Goal: Information Seeking & Learning: Check status

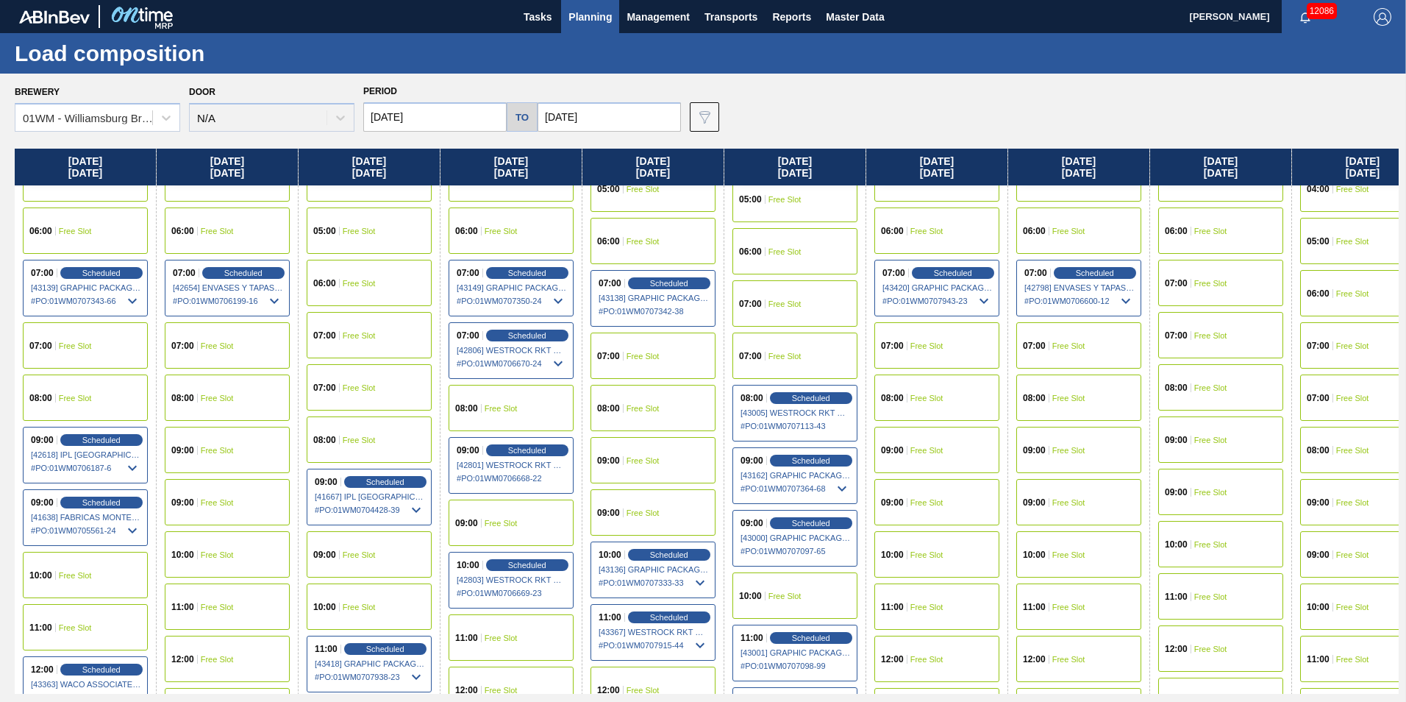
scroll to position [368, 0]
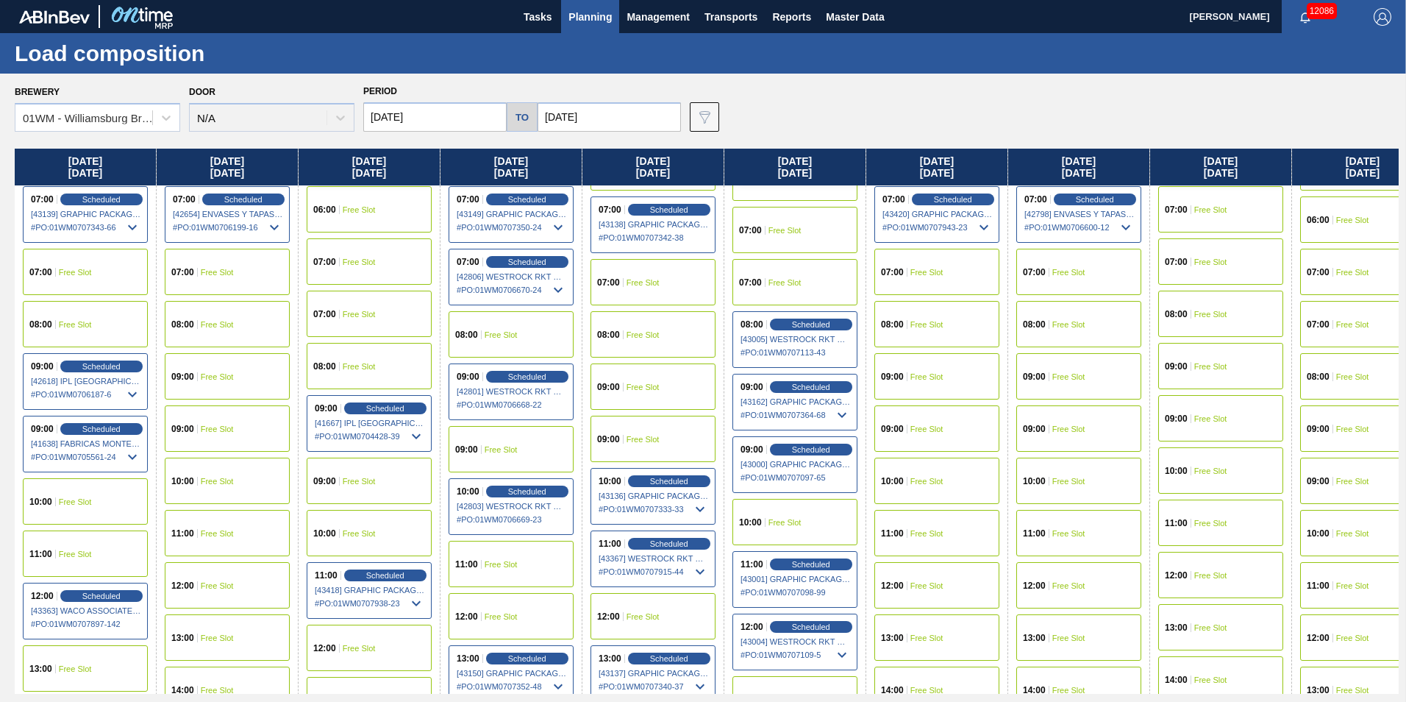
click at [597, 18] on span "Planning" at bounding box center [590, 17] width 43 height 18
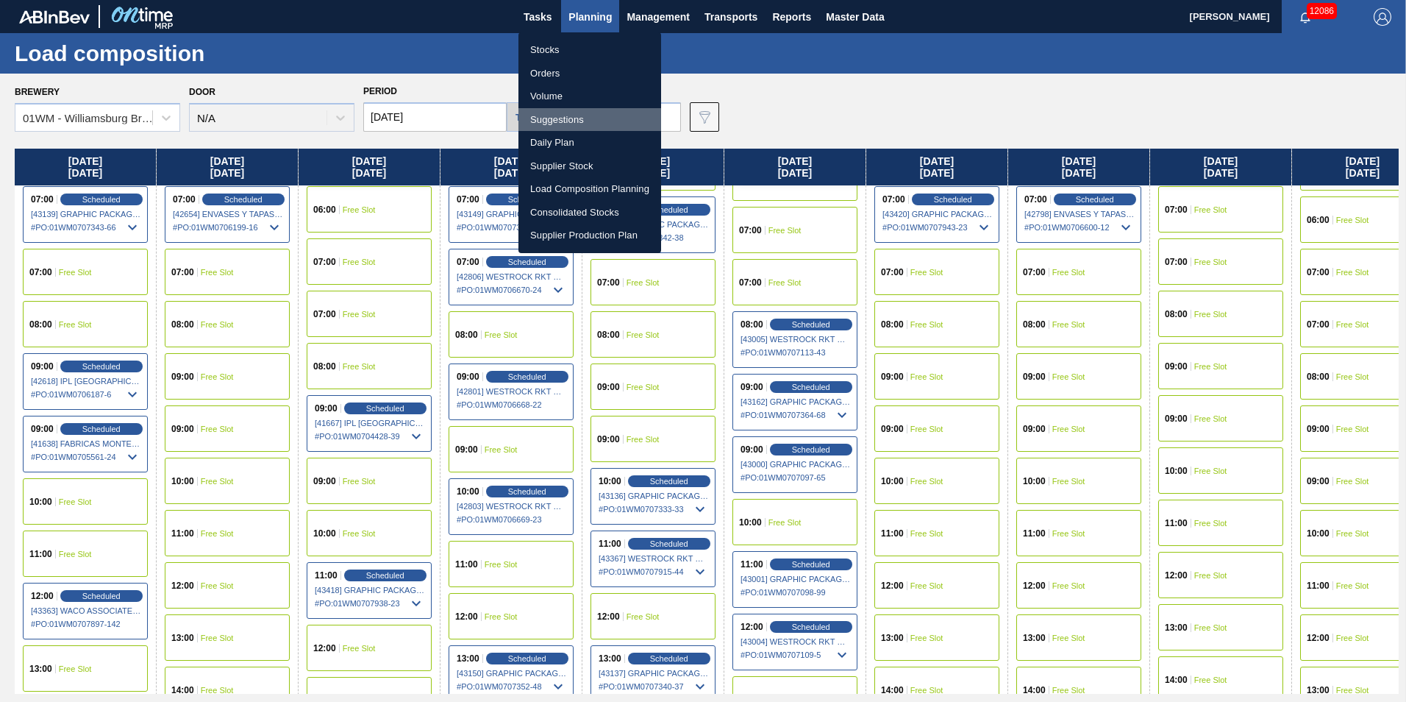
click at [597, 115] on li "Suggestions" at bounding box center [590, 120] width 143 height 24
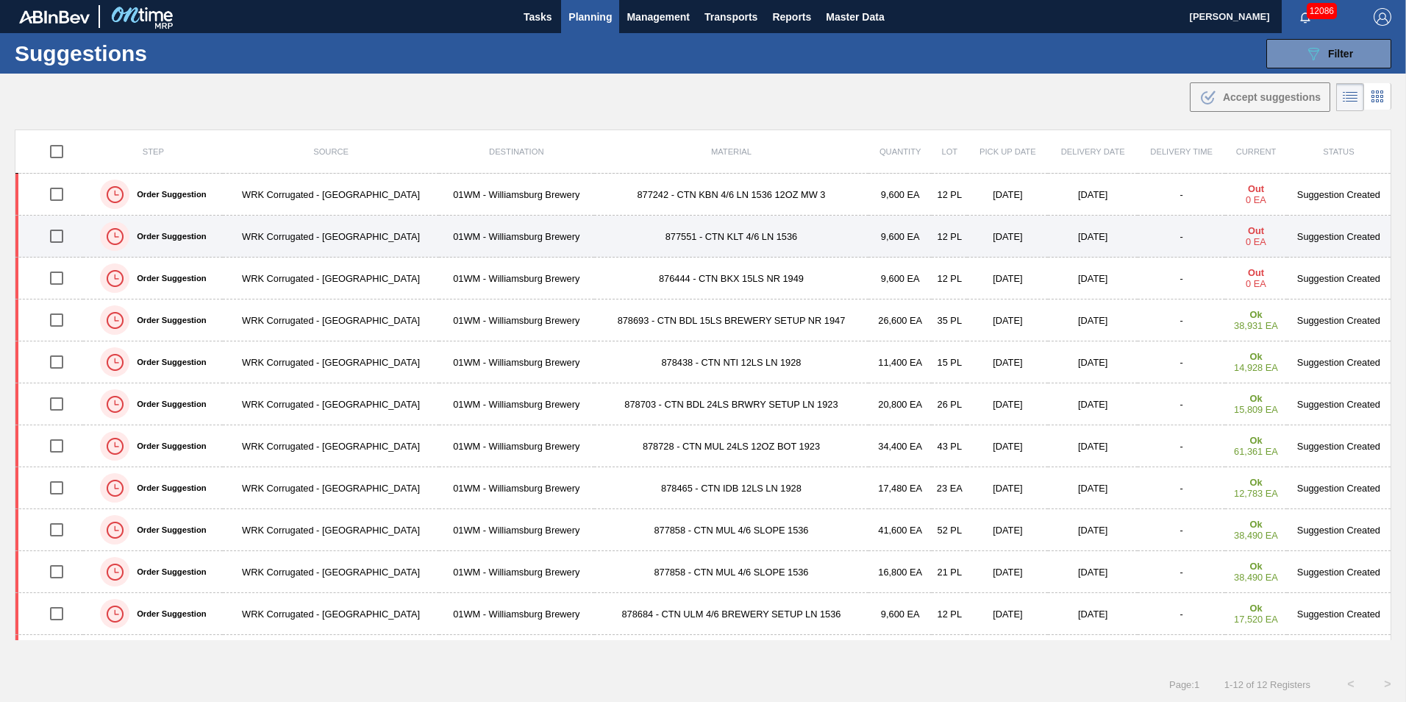
click at [472, 226] on td "01WM - Williamsburg Brewery" at bounding box center [516, 237] width 155 height 42
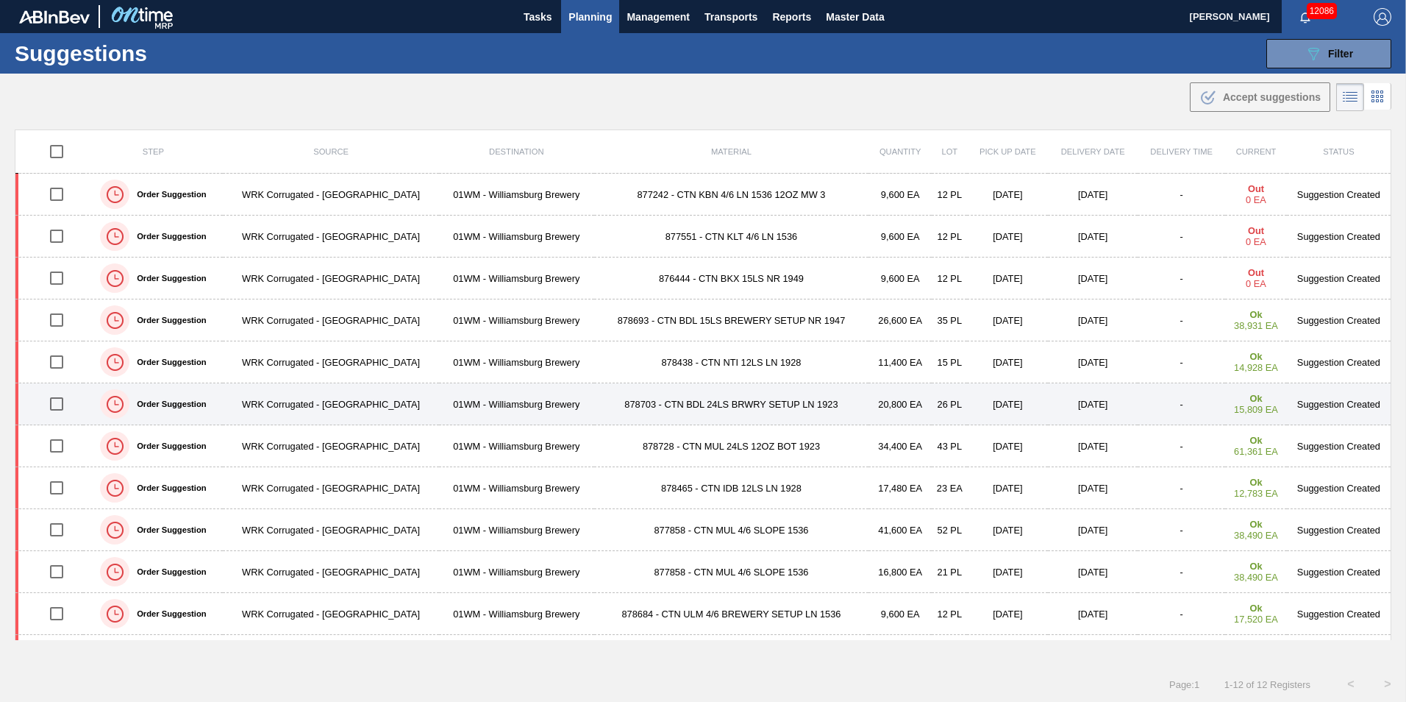
click at [656, 419] on td "878703 - CTN BDL 24LS BRWRY SETUP LN 1923" at bounding box center [731, 404] width 275 height 42
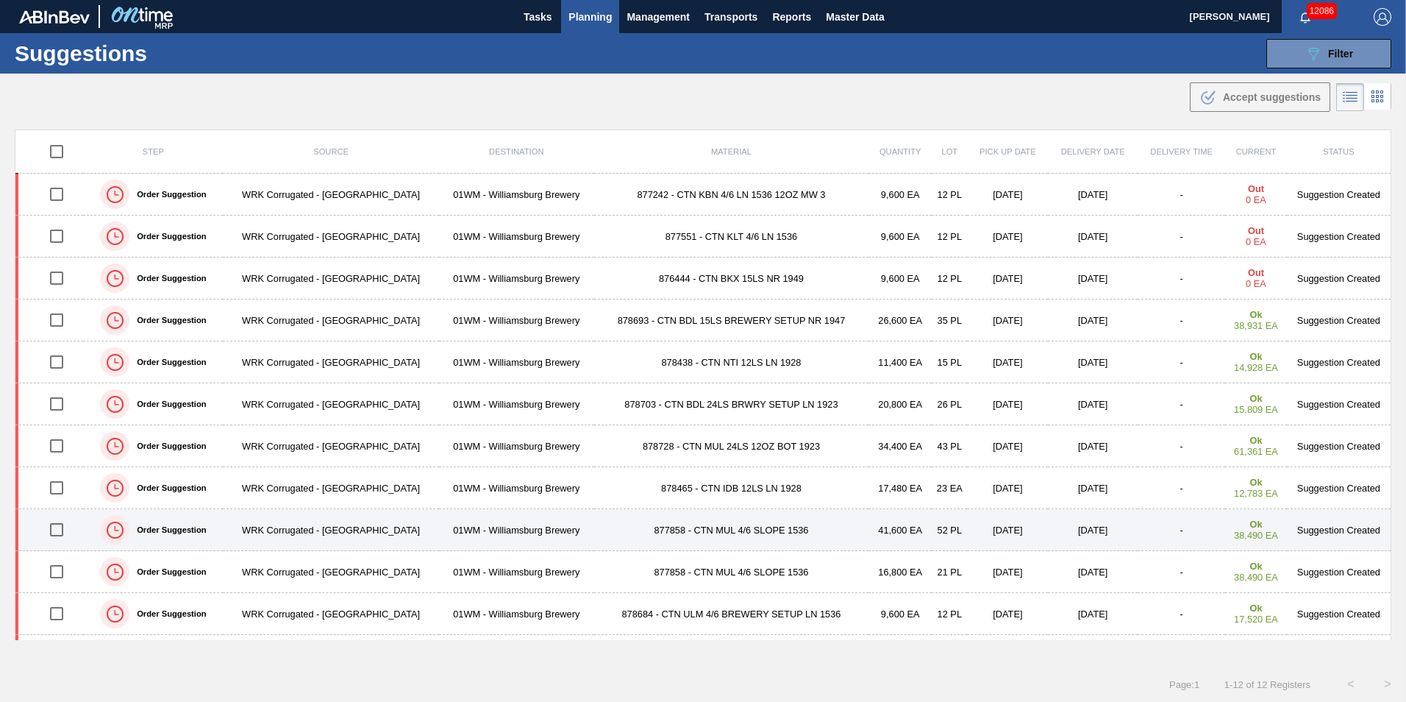
click at [689, 533] on td "877858 - CTN MUL 4/6 SLOPE 1536" at bounding box center [731, 530] width 275 height 42
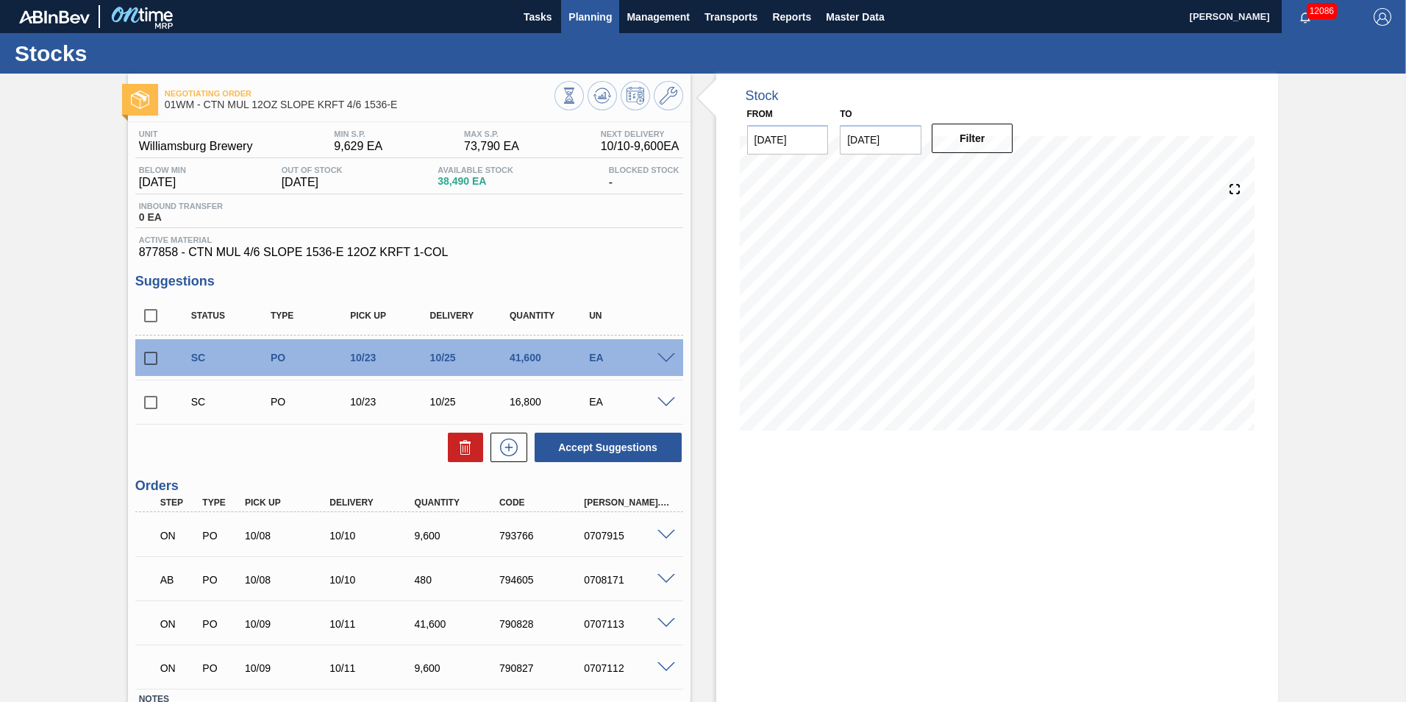
click at [596, 23] on span "Planning" at bounding box center [590, 17] width 43 height 18
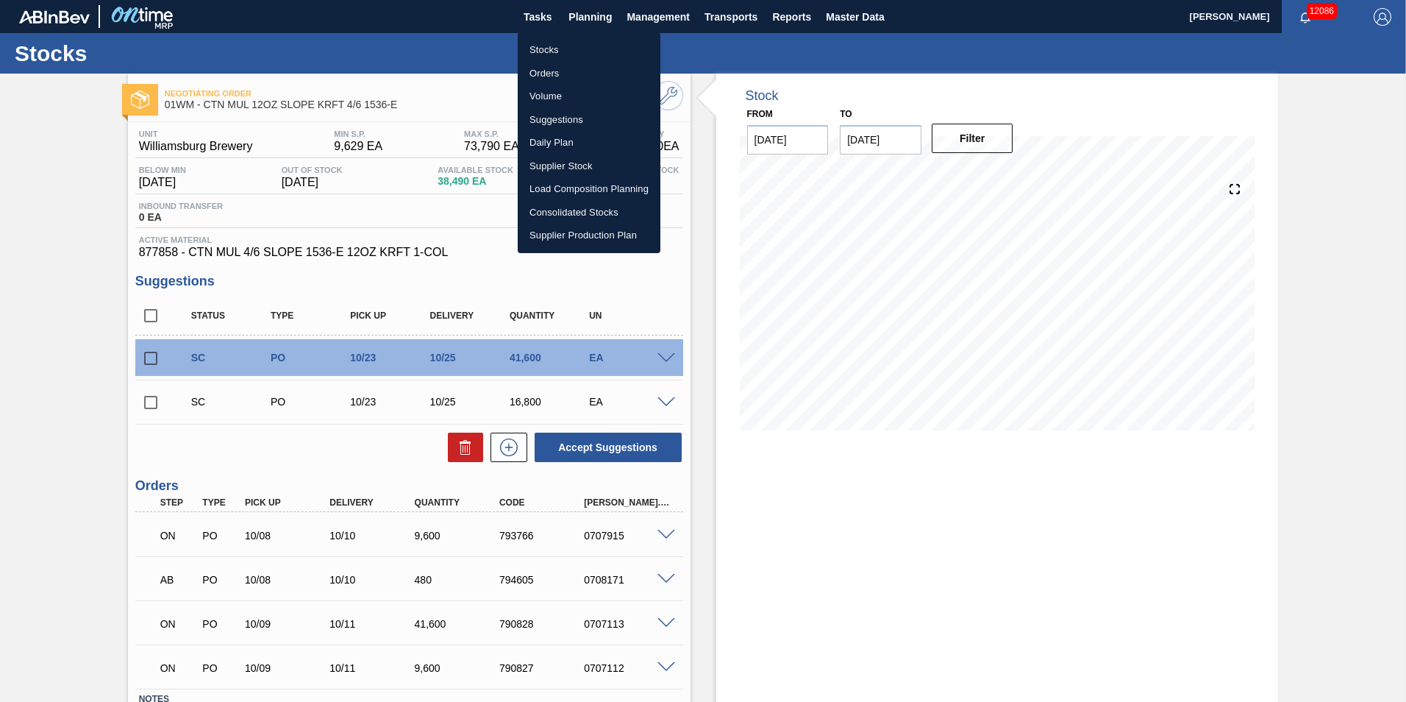
click at [572, 118] on li "Suggestions" at bounding box center [589, 120] width 143 height 24
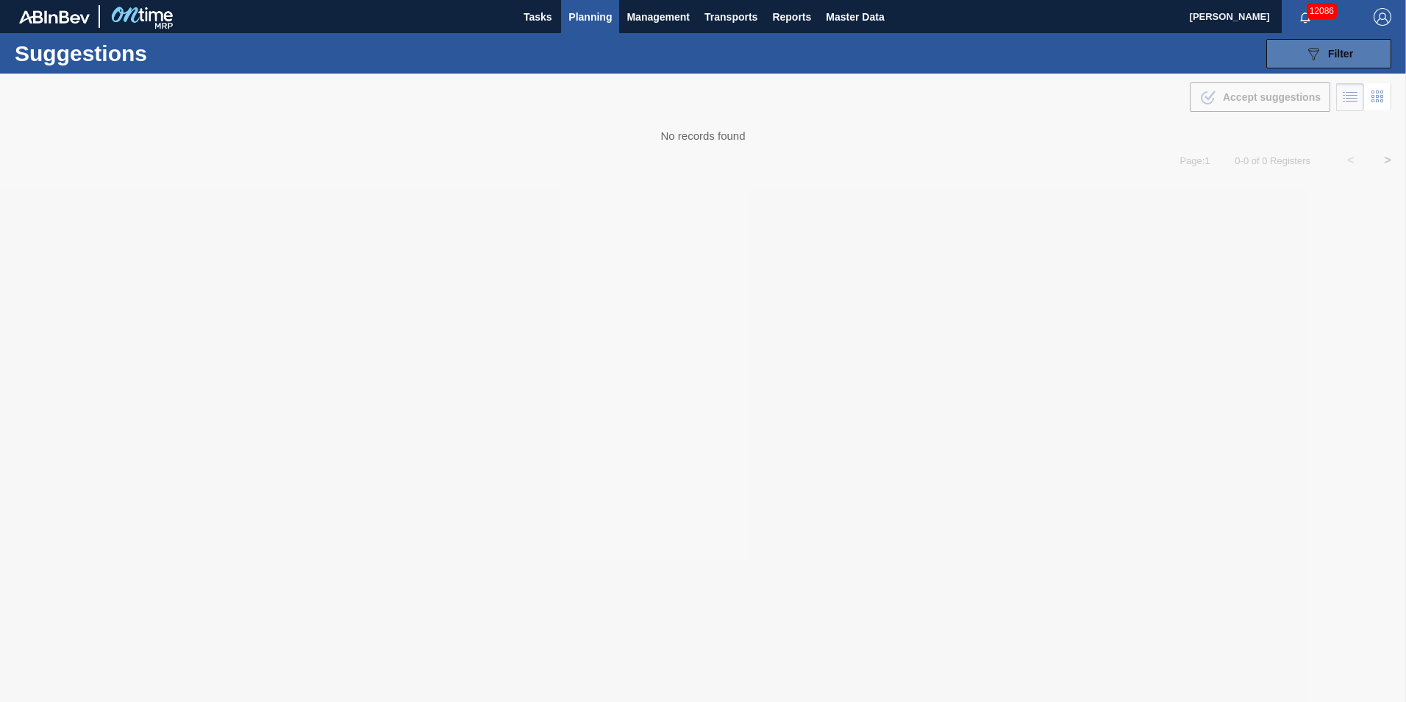
click at [1350, 59] on span "Filter" at bounding box center [1340, 54] width 25 height 12
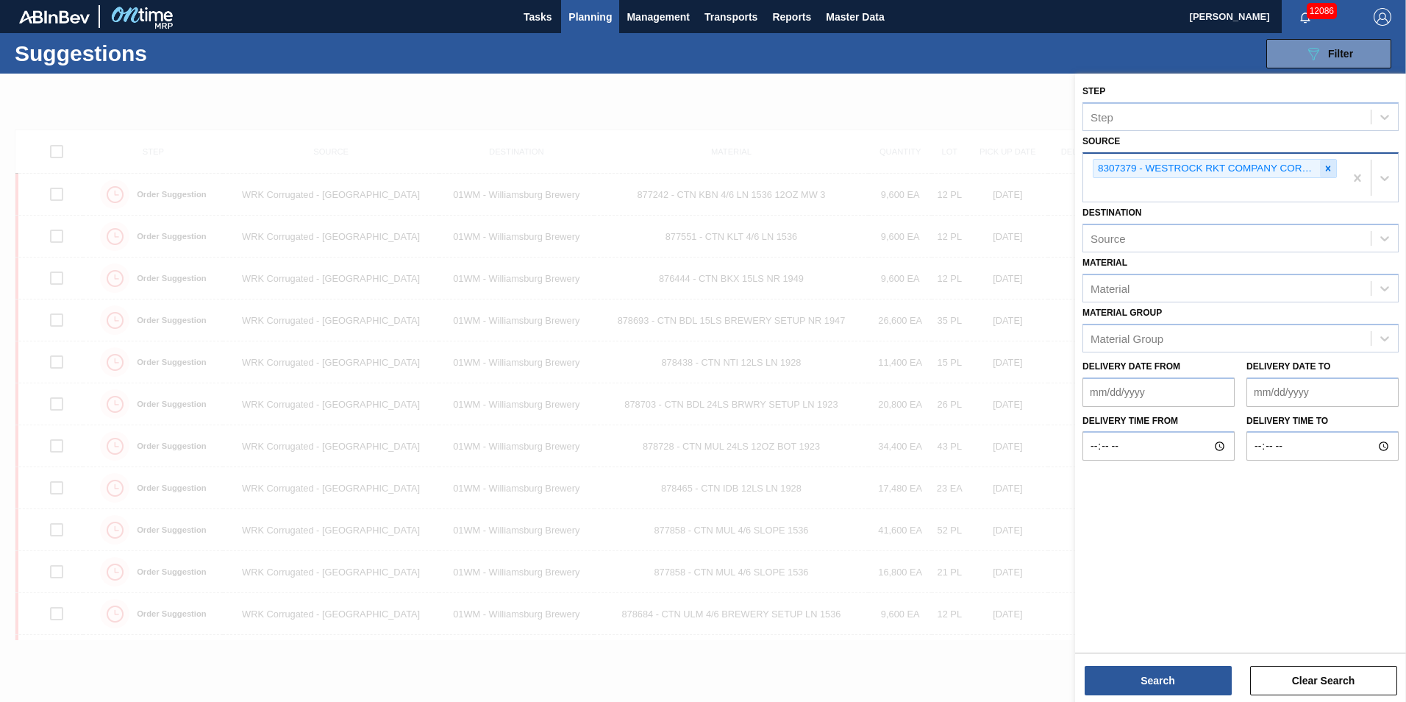
click at [1324, 163] on div at bounding box center [1328, 169] width 16 height 18
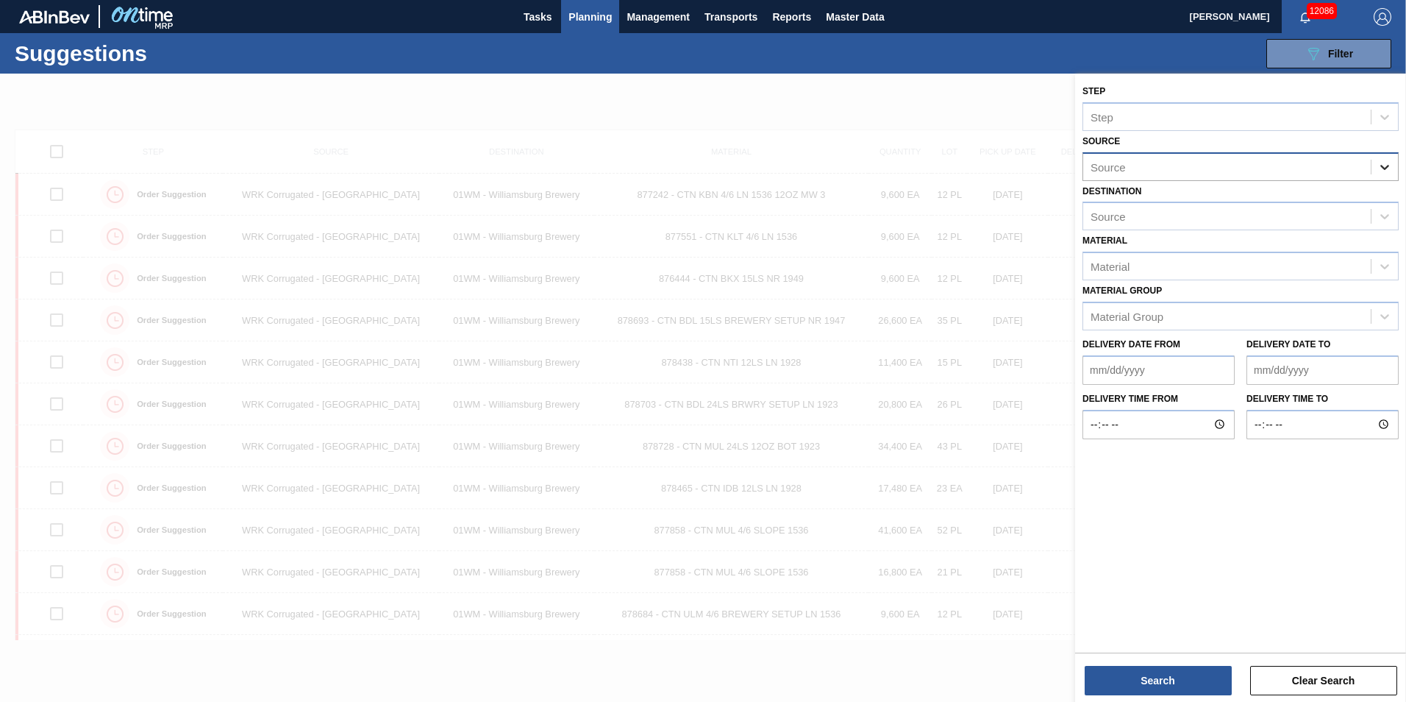
click at [1376, 163] on div at bounding box center [1385, 167] width 26 height 26
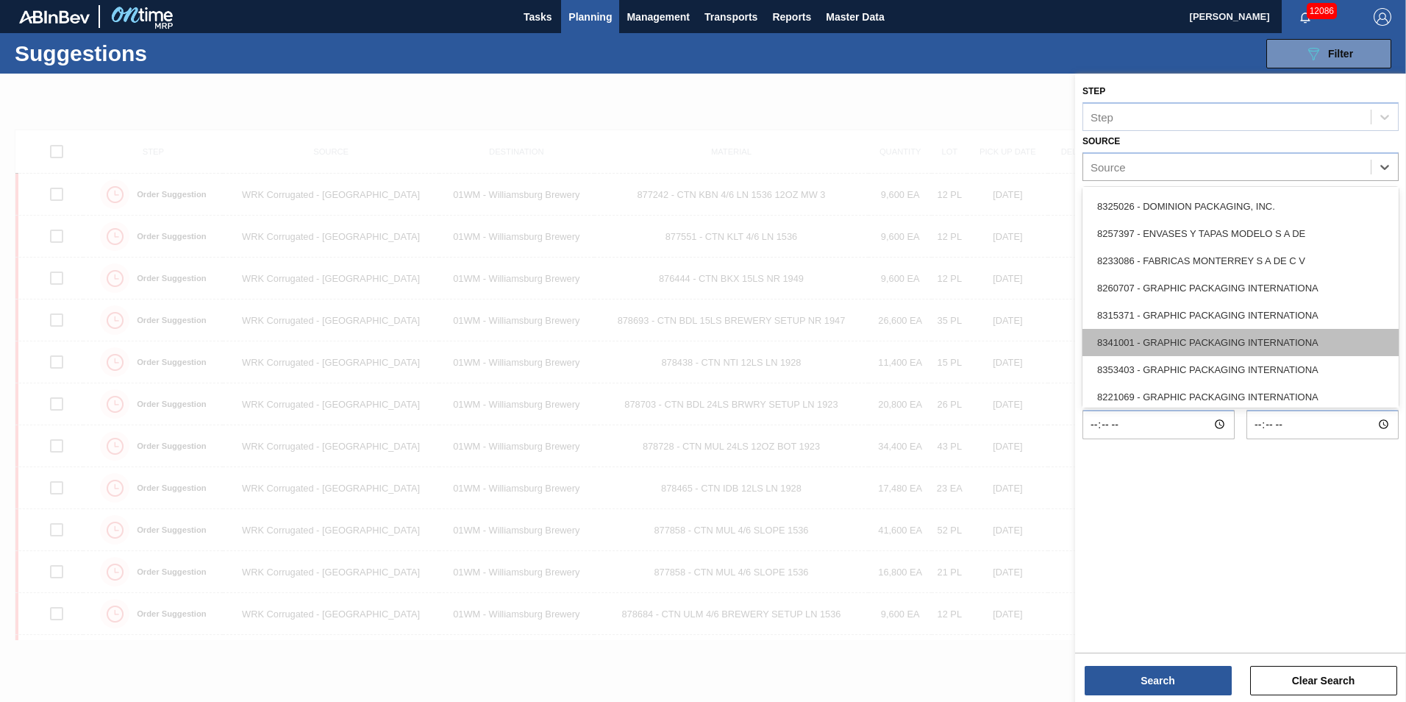
scroll to position [288, 0]
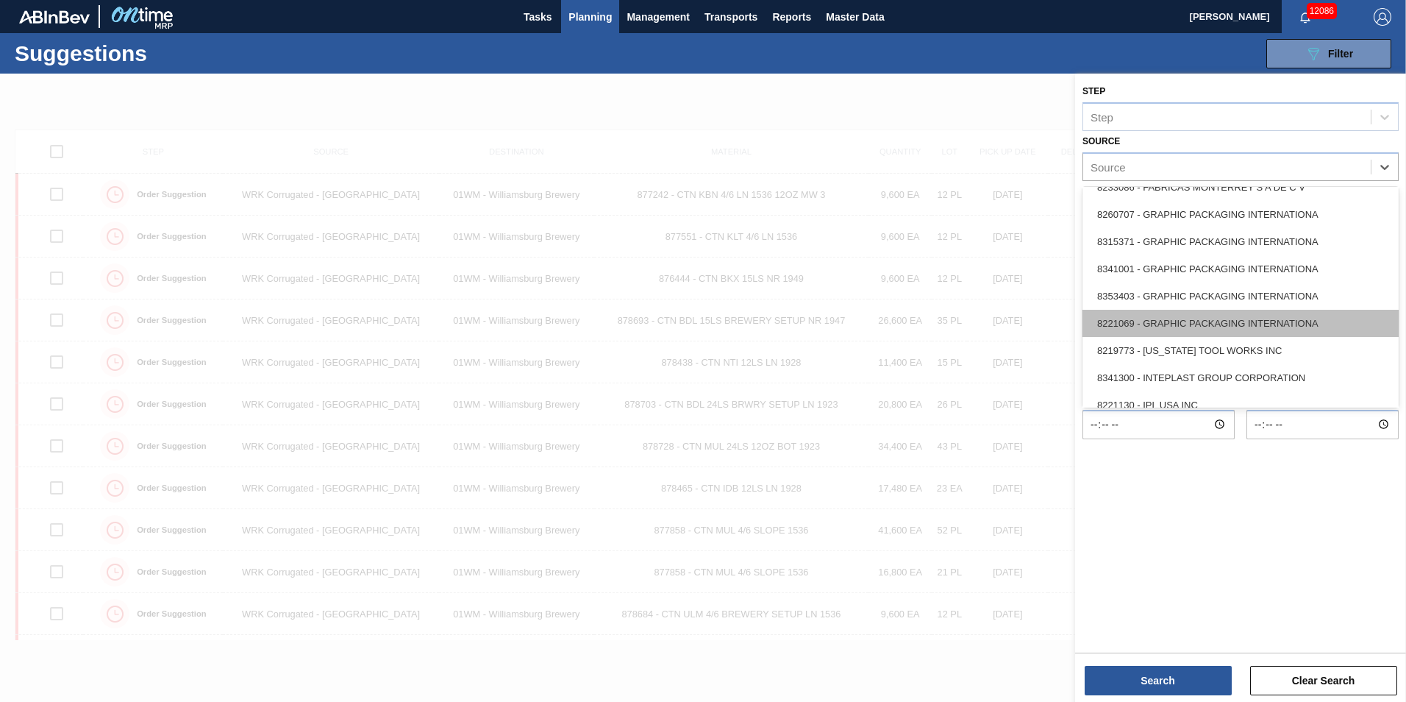
click at [1231, 327] on div "8221069 - GRAPHIC PACKAGING INTERNATIONA" at bounding box center [1241, 323] width 316 height 27
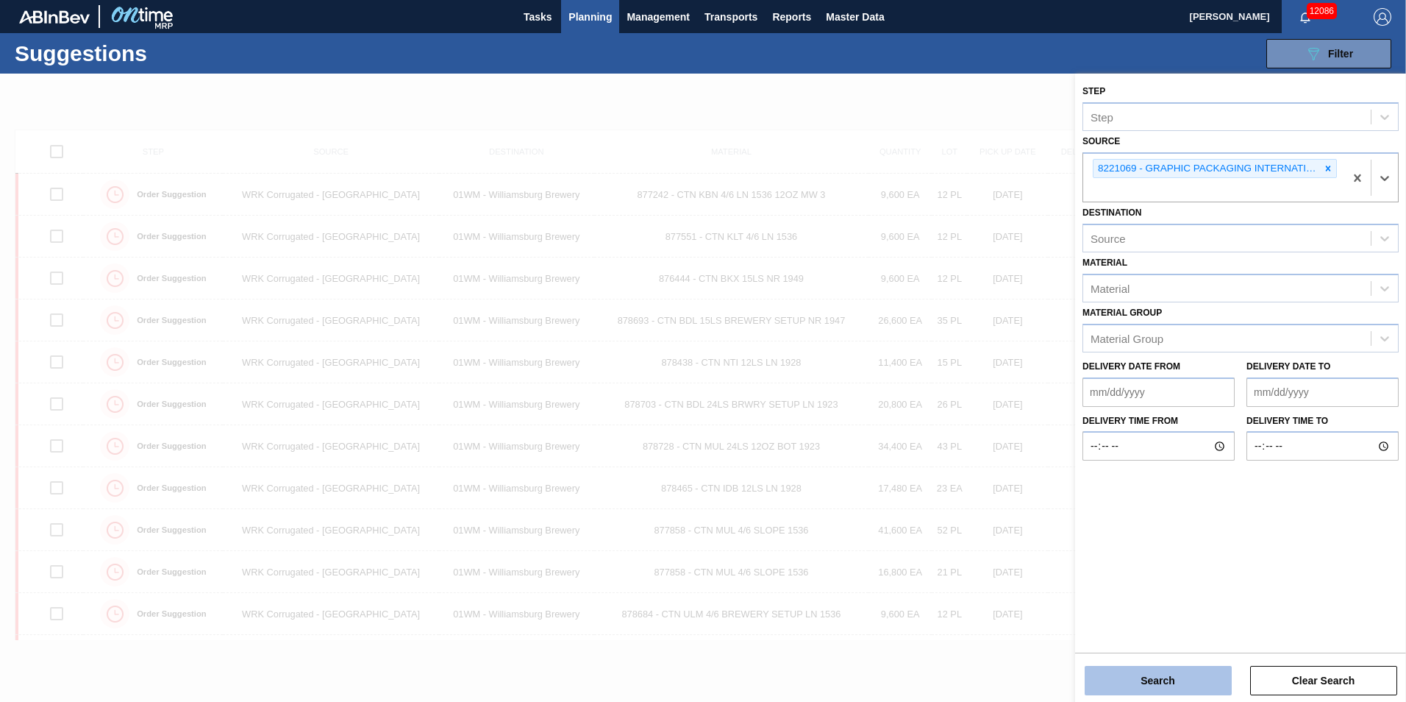
click at [1167, 677] on button "Search" at bounding box center [1158, 680] width 147 height 29
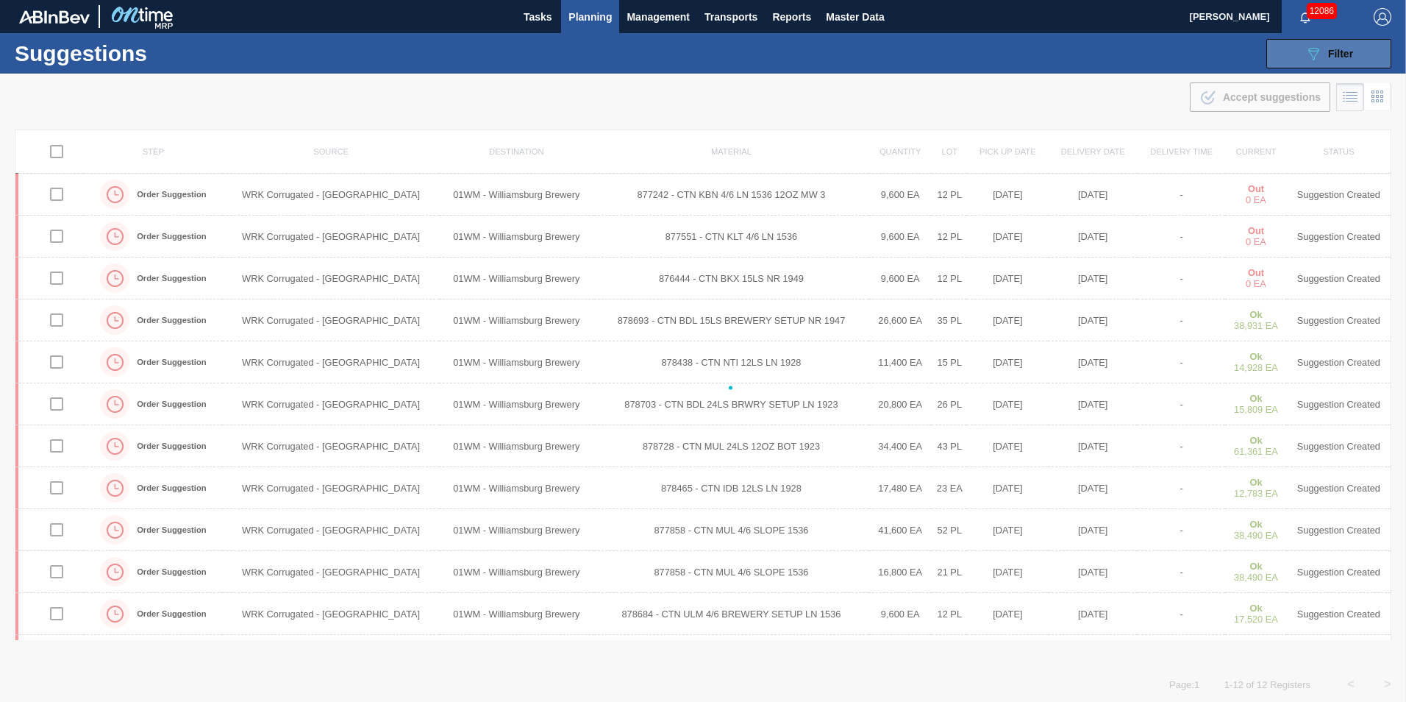
click at [1294, 60] on button "089F7B8B-B2A5-4AFE-B5C0-19BA573D28AC Filter" at bounding box center [1329, 53] width 125 height 29
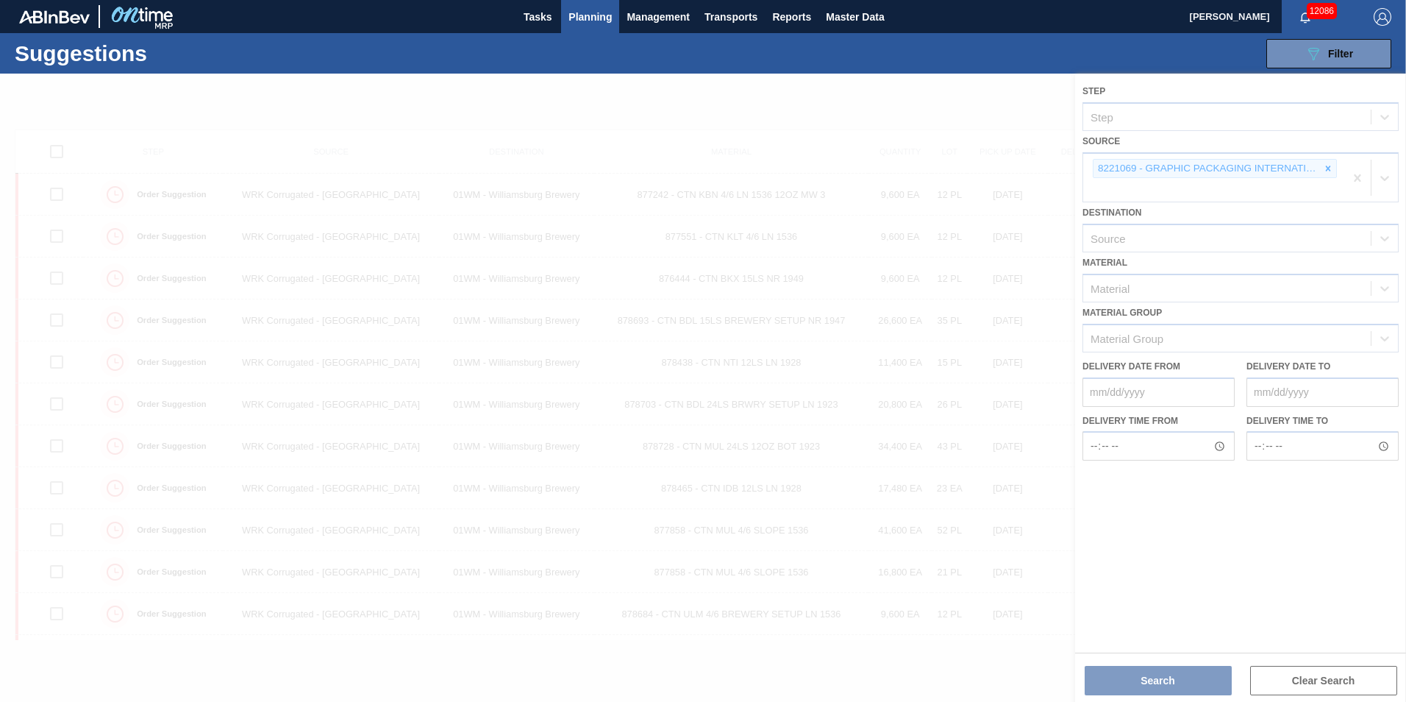
drag, startPoint x: 1174, startPoint y: 682, endPoint x: 1151, endPoint y: 669, distance: 26.0
click at [1173, 682] on div at bounding box center [703, 388] width 1406 height 628
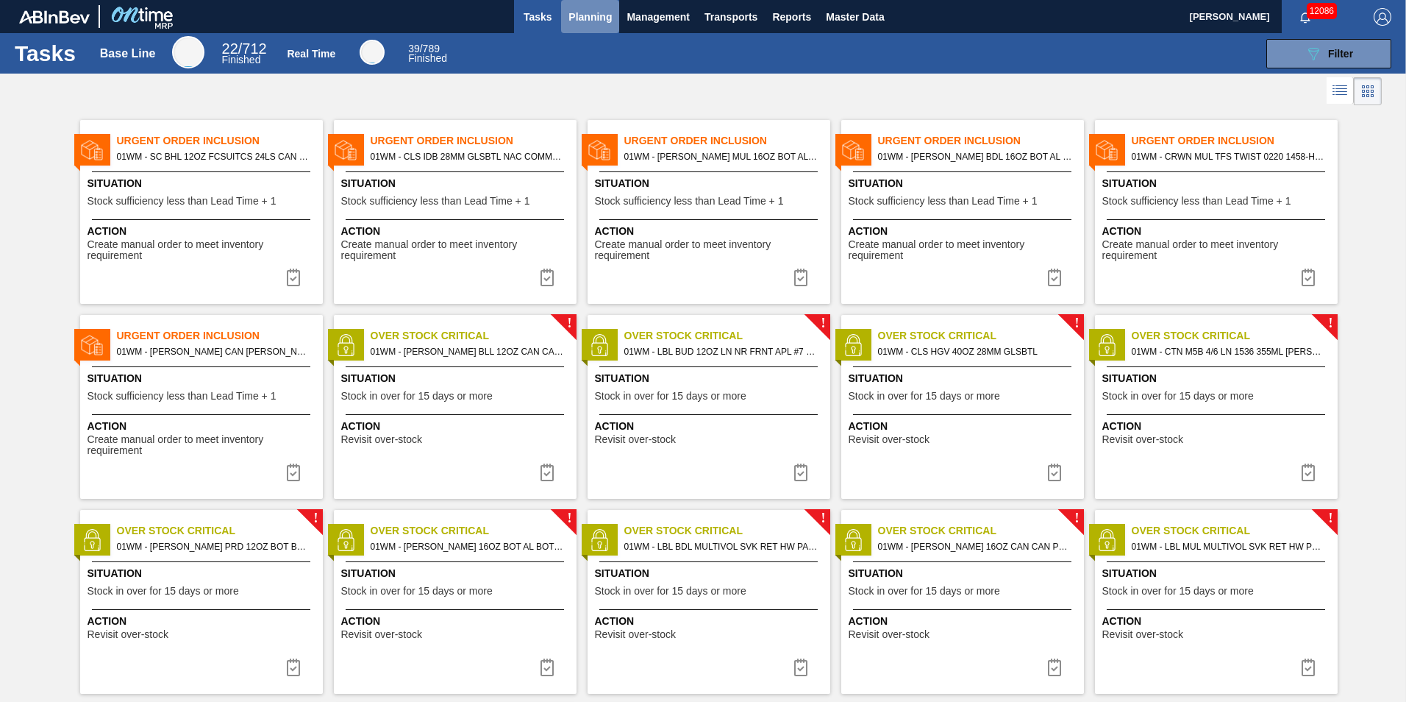
click at [597, 20] on span "Planning" at bounding box center [590, 17] width 43 height 18
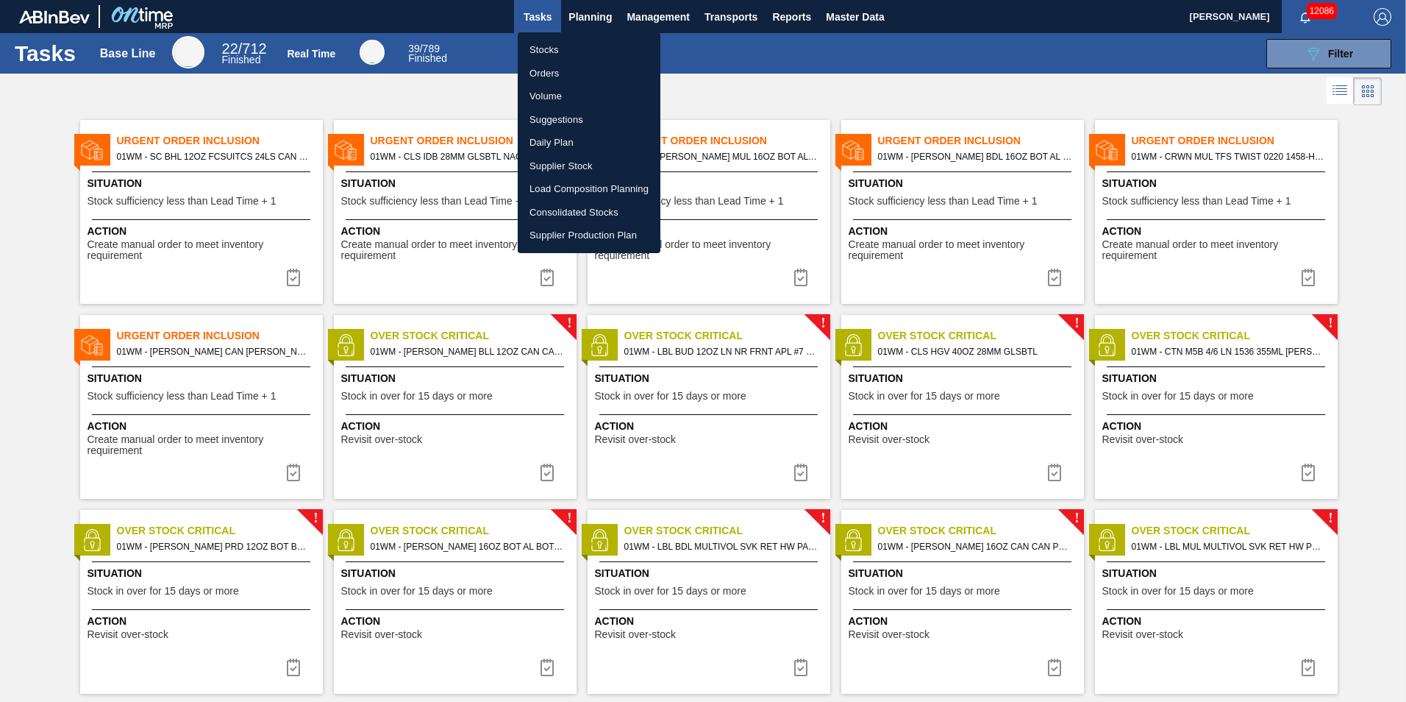
click at [568, 113] on li "Suggestions" at bounding box center [589, 120] width 143 height 24
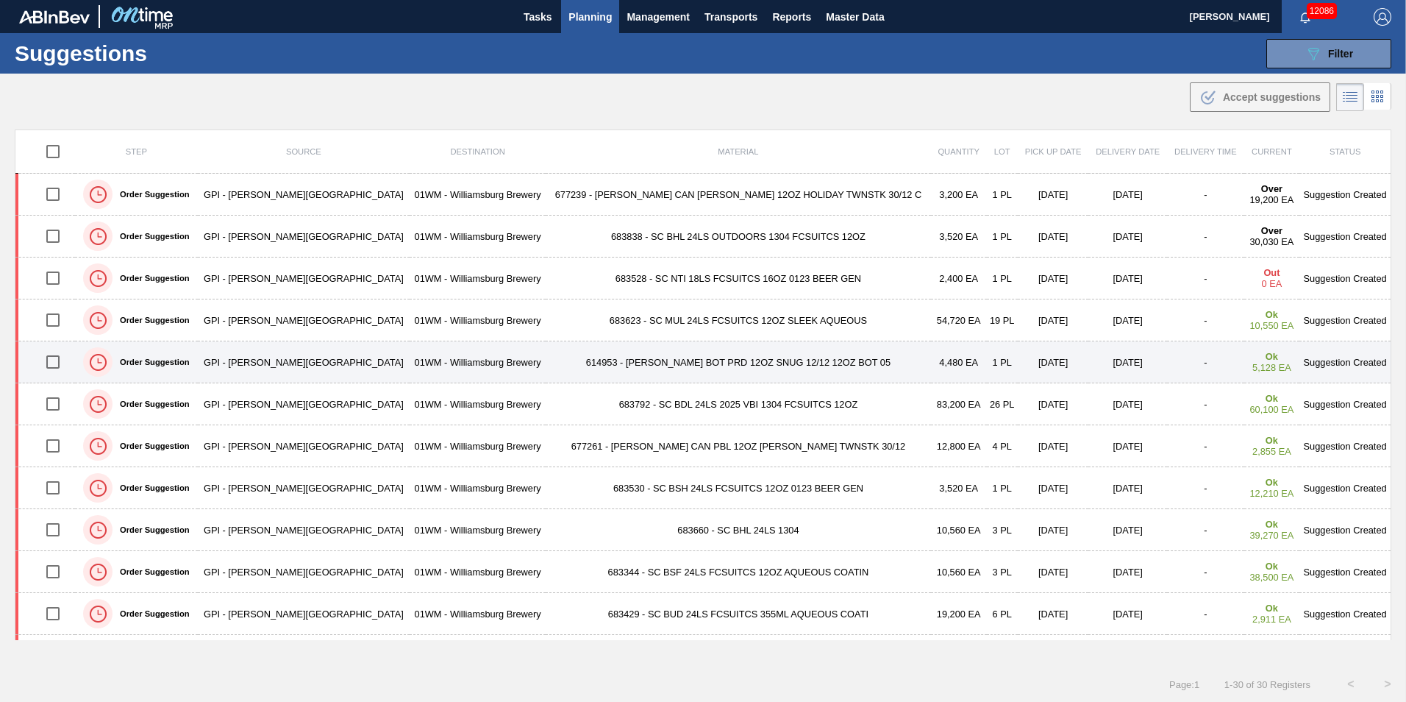
click at [656, 352] on td "614953 - [PERSON_NAME] BOT PRD 12OZ SNUG 12/12 12OZ BOT 05" at bounding box center [738, 362] width 385 height 42
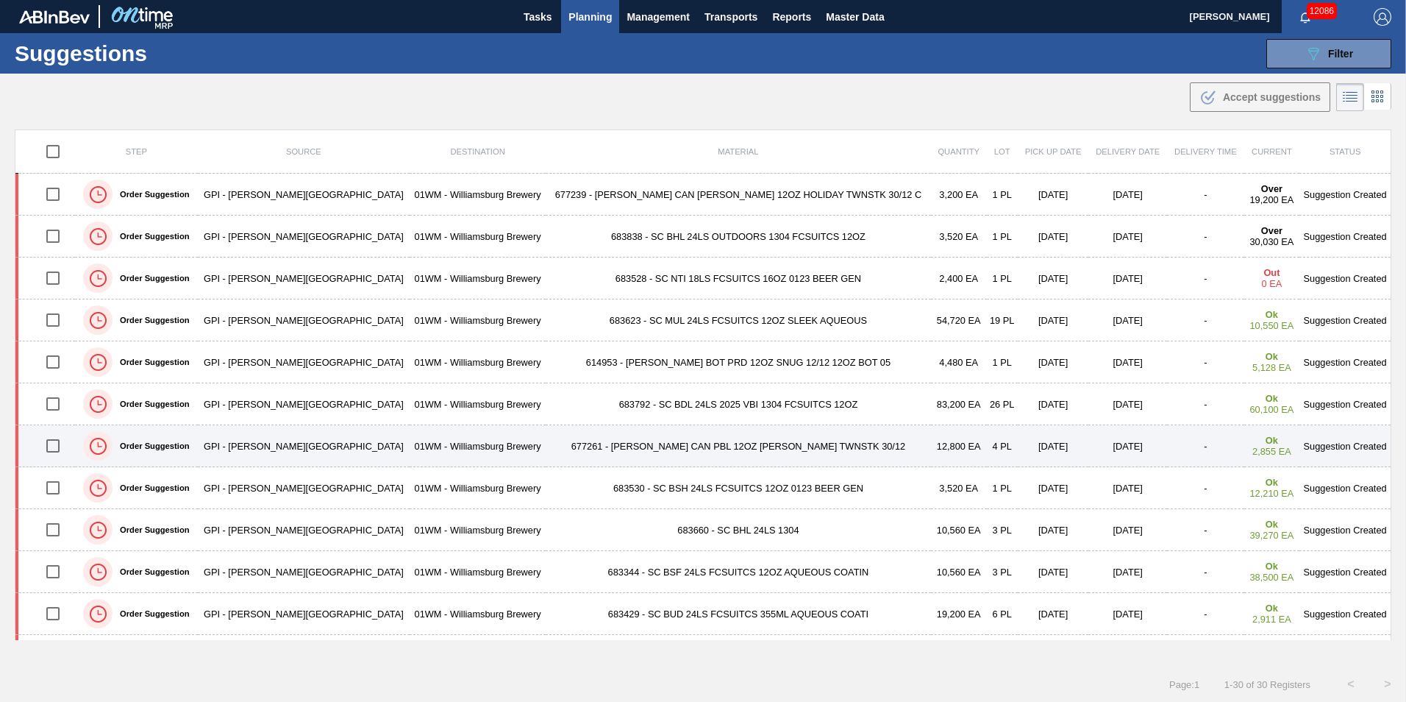
click at [678, 449] on td "677261 - [PERSON_NAME] CAN PBL 12OZ [PERSON_NAME] TWNSTK 30/12" at bounding box center [738, 446] width 385 height 42
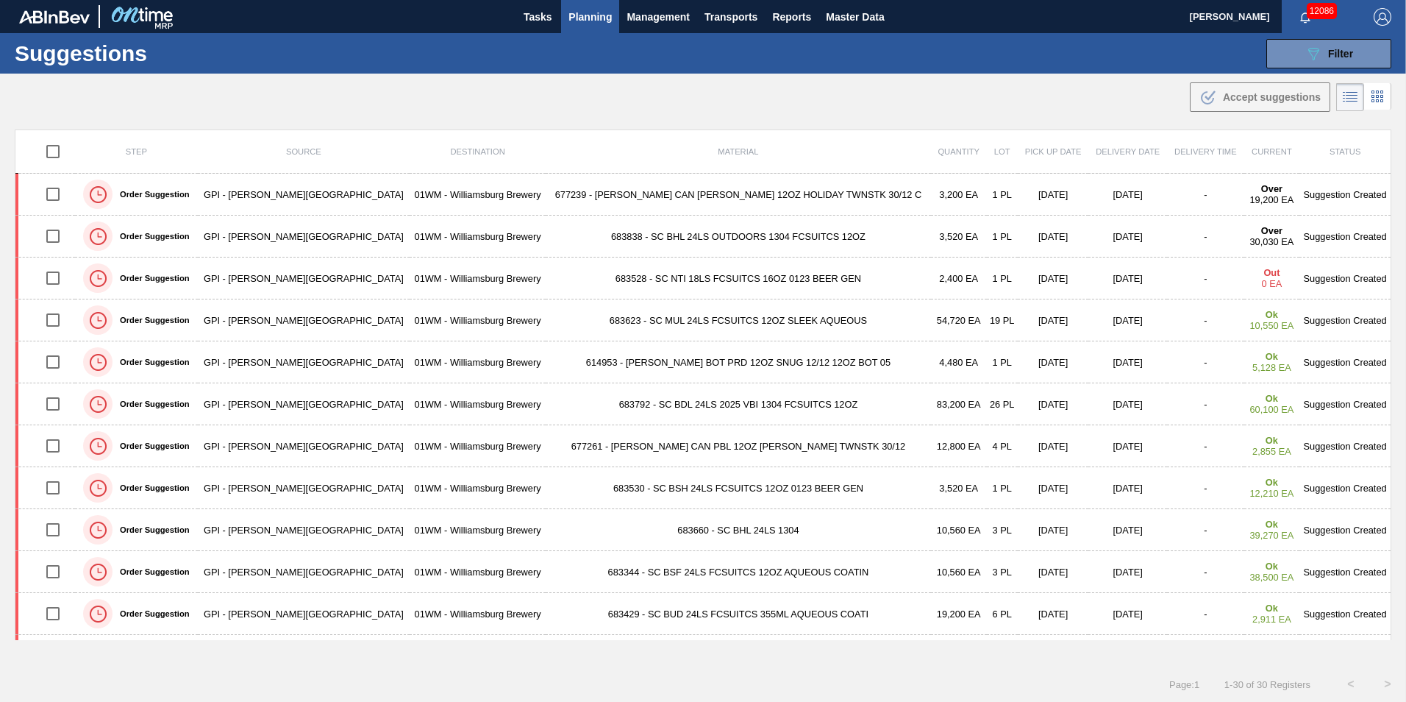
click at [698, 432] on td "677261 - [PERSON_NAME] CAN PBL 12OZ [PERSON_NAME] TWNSTK 30/12" at bounding box center [738, 446] width 385 height 42
click at [732, 484] on td "683530 - SC BSH 24LS FCSUITCS 12OZ 0123 BEER GEN" at bounding box center [738, 488] width 385 height 42
click at [562, 333] on td "683623 - SC MUL 24LS FCSUITCS 12OZ SLEEK AQUEOUS" at bounding box center [738, 320] width 385 height 42
click at [1343, 51] on span "Filter" at bounding box center [1340, 54] width 25 height 12
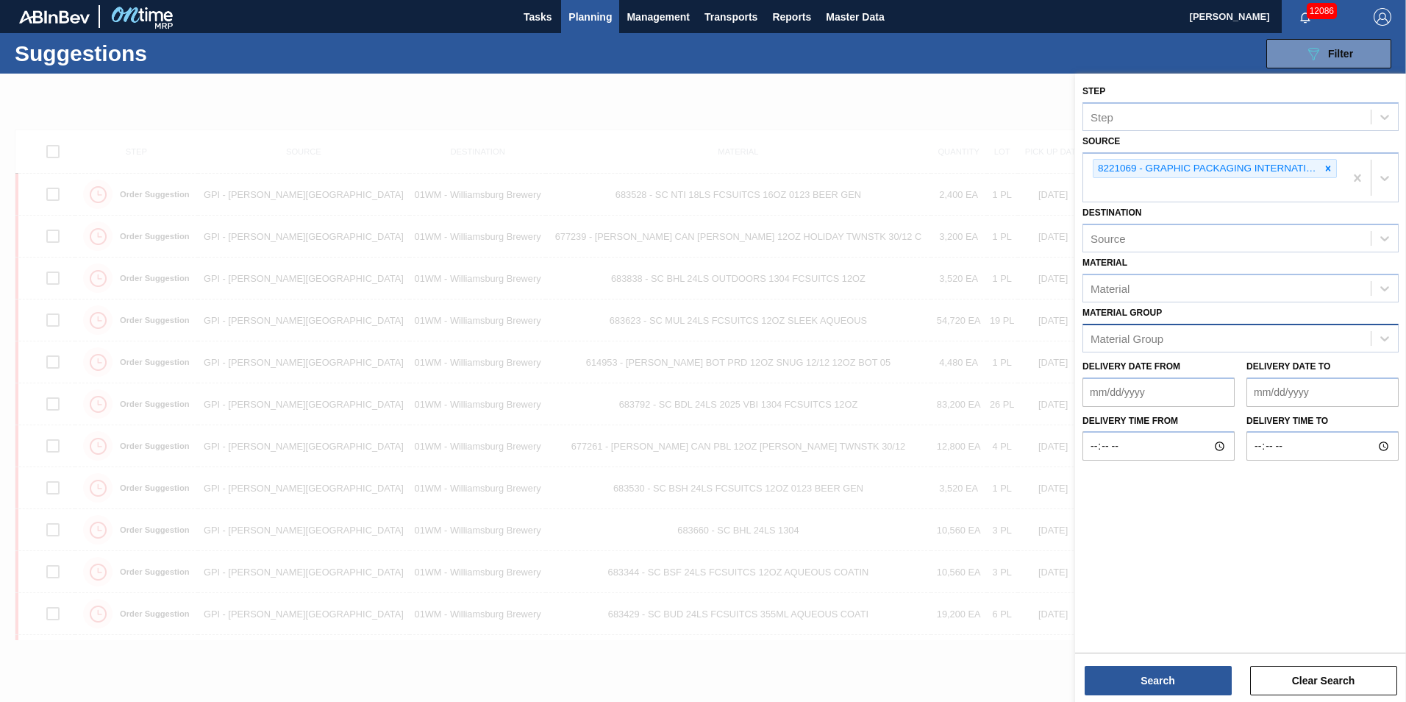
click at [1215, 338] on div "Material Group" at bounding box center [1228, 337] width 288 height 21
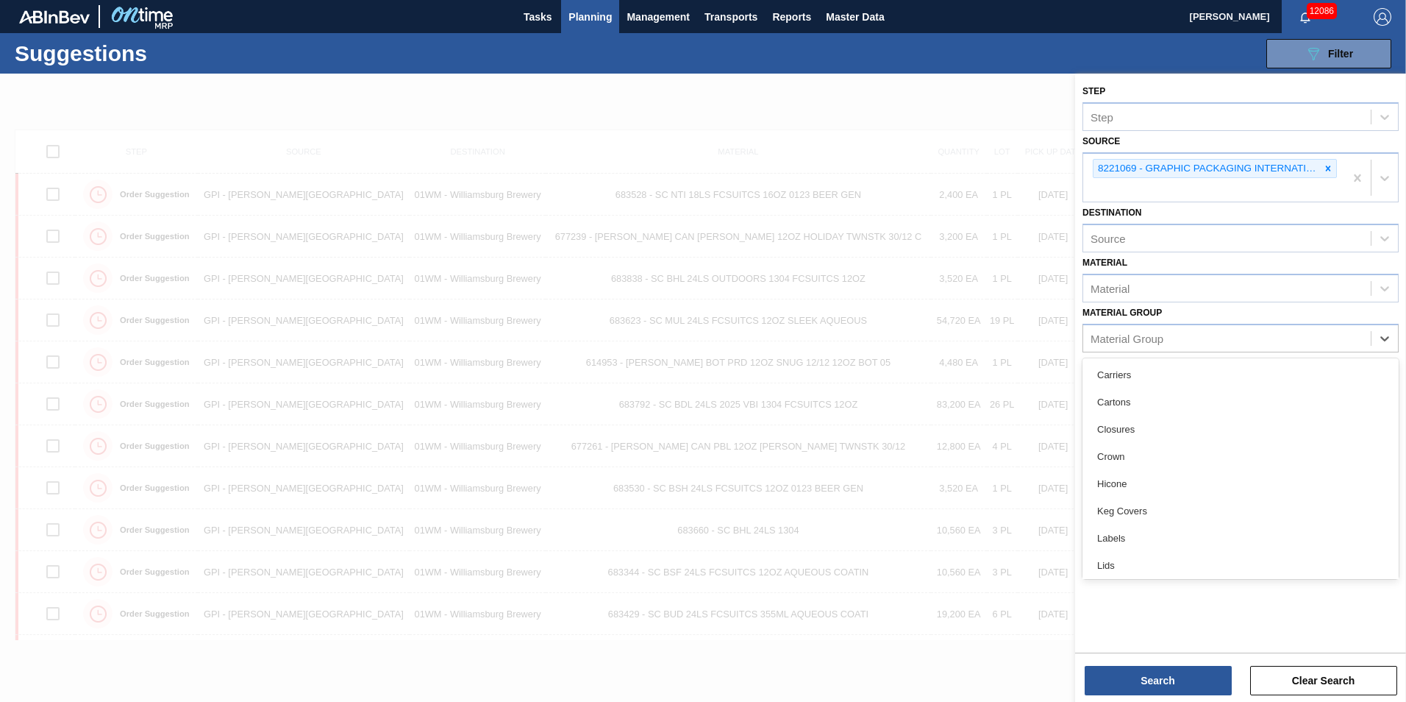
click at [1306, 262] on div "Material Material" at bounding box center [1241, 277] width 316 height 50
click at [1253, 348] on div "Material Group" at bounding box center [1228, 337] width 288 height 21
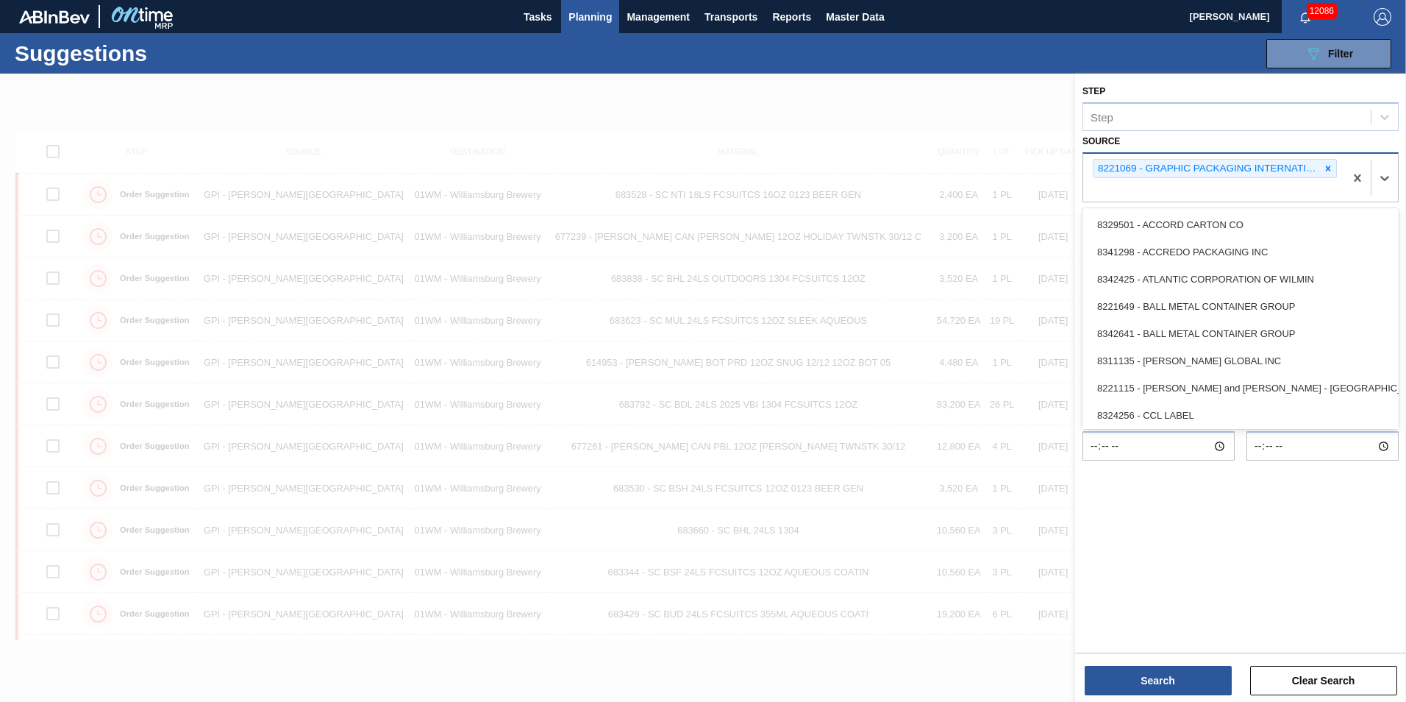
click at [1255, 202] on div "8221069 - GRAPHIC PACKAGING INTERNATIONA" at bounding box center [1241, 177] width 316 height 51
click at [1138, 599] on div "Step Step Source option 8221115 - [PERSON_NAME] and [PERSON_NAME] - [GEOGRAPHIC…" at bounding box center [1240, 362] width 331 height 576
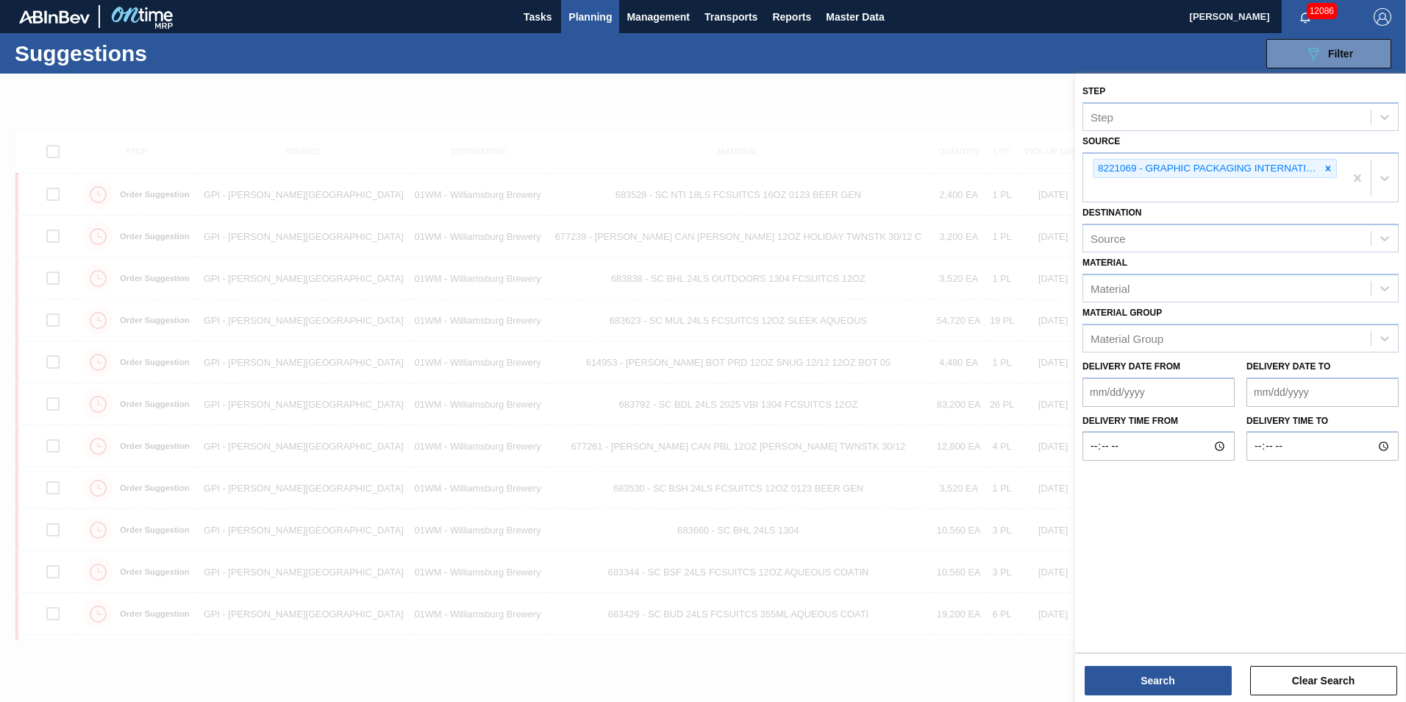
click at [794, 344] on div at bounding box center [703, 425] width 1406 height 702
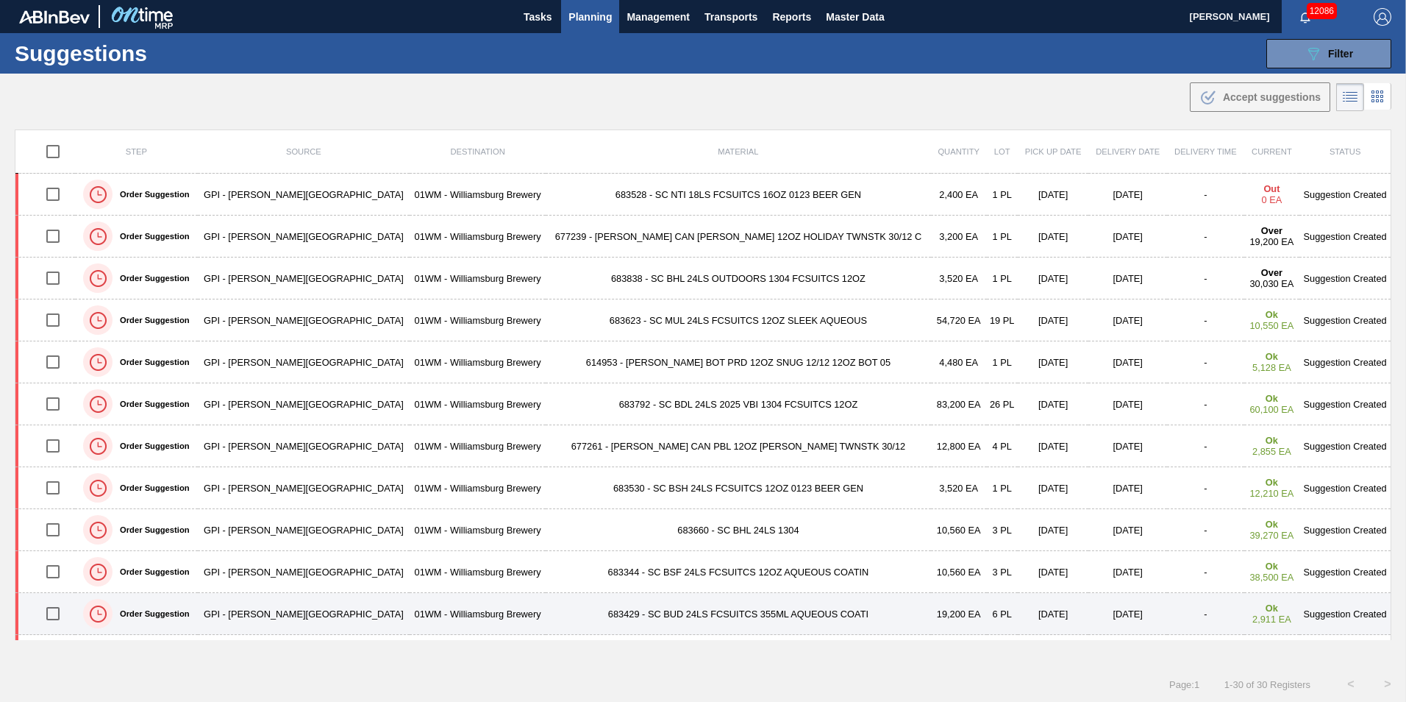
click at [657, 625] on td "683429 - SC BUD 24LS FCSUITCS 355ML AQUEOUS COATI" at bounding box center [738, 614] width 385 height 42
